Goal: Transaction & Acquisition: Download file/media

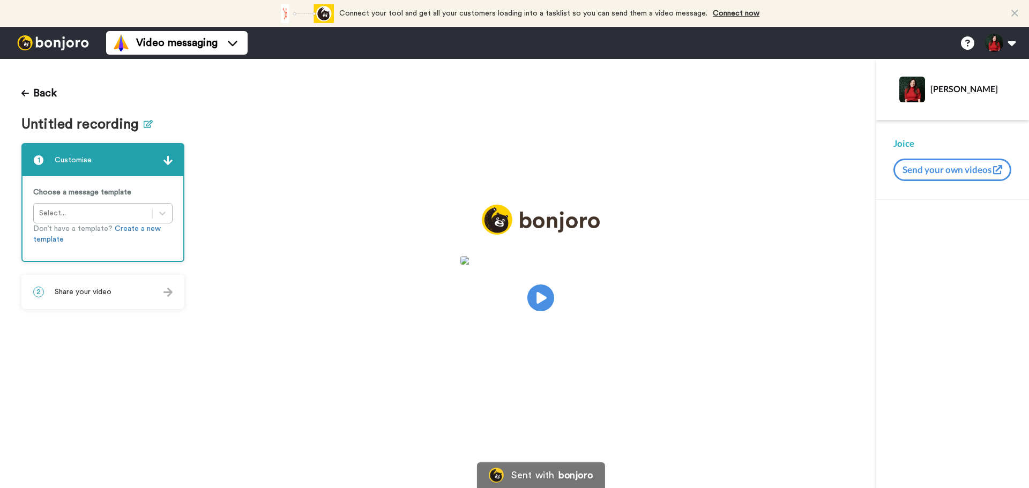
click at [144, 122] on icon at bounding box center [148, 124] width 9 height 8
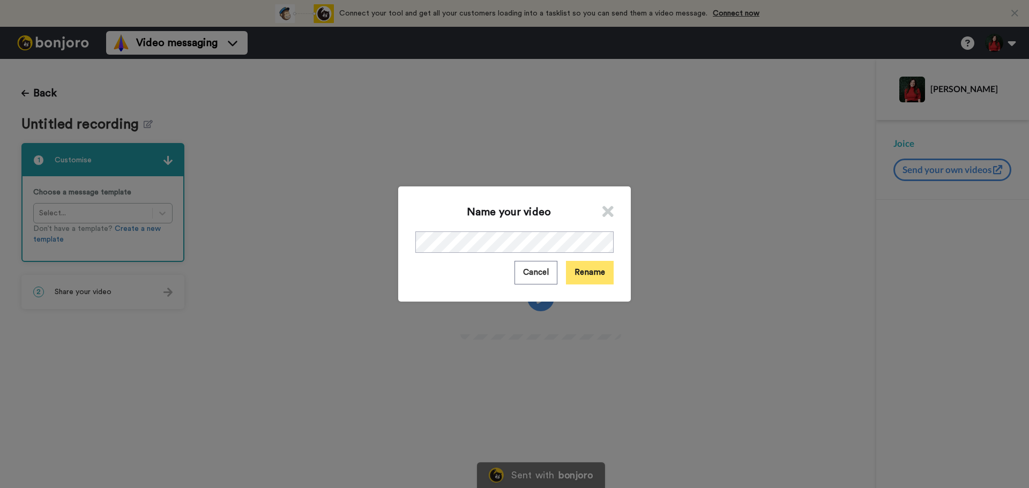
click at [598, 267] on button "Rename" at bounding box center [590, 272] width 48 height 23
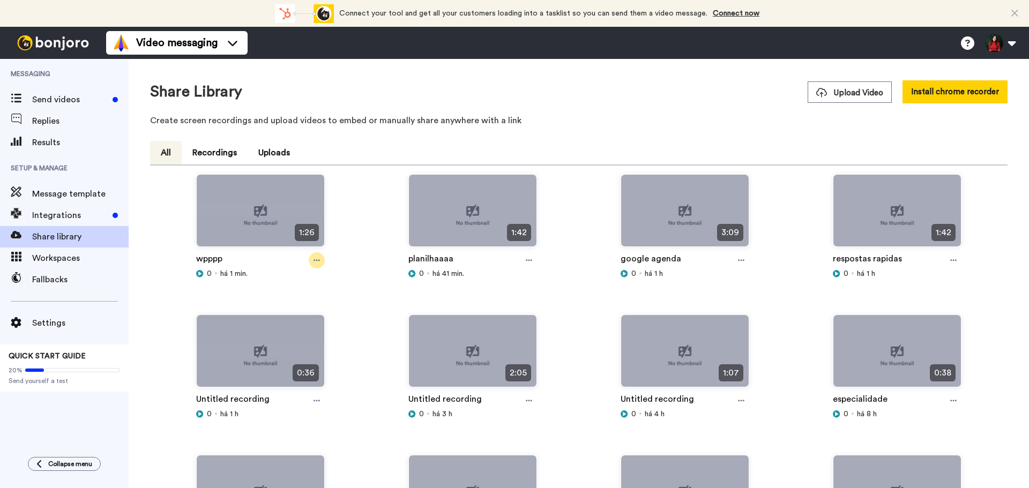
click at [312, 266] on div at bounding box center [317, 260] width 16 height 16
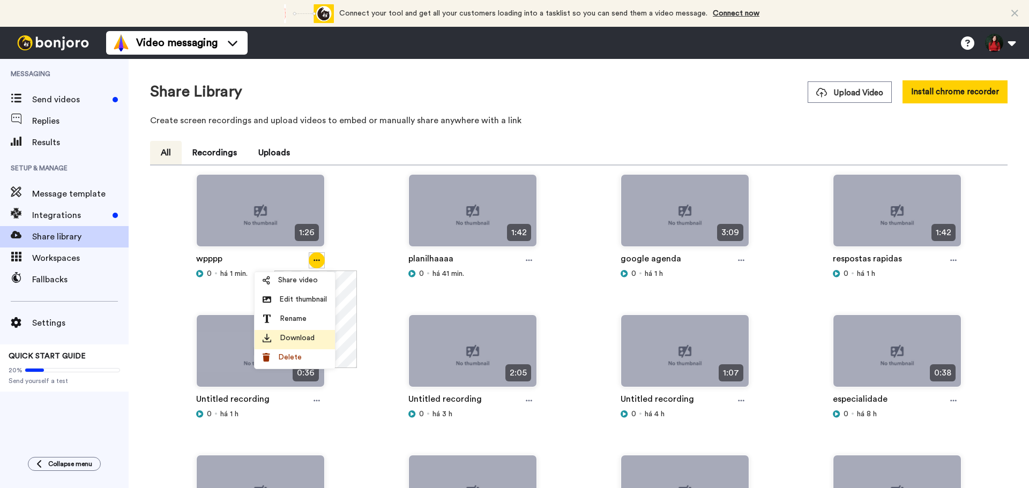
click at [283, 341] on span "Download" at bounding box center [297, 338] width 35 height 11
